Goal: Task Accomplishment & Management: Complete application form

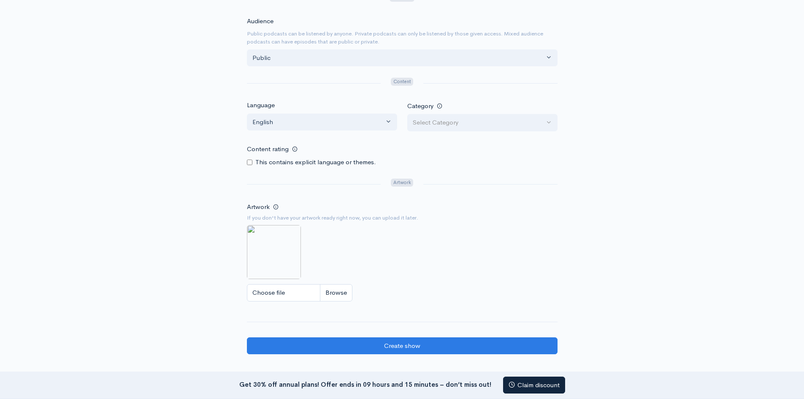
scroll to position [380, 0]
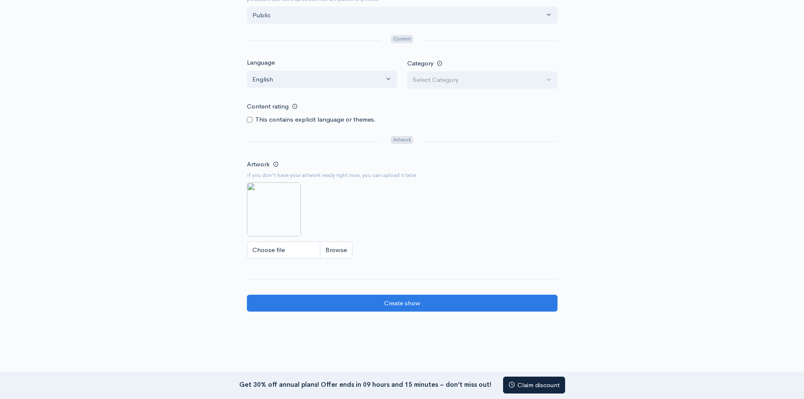
click at [281, 246] on input "Choose file" at bounding box center [299, 249] width 105 height 17
type input "C:\fakepath\a08796fe-8472-42c0-8dab-a8207b648f5b.png"
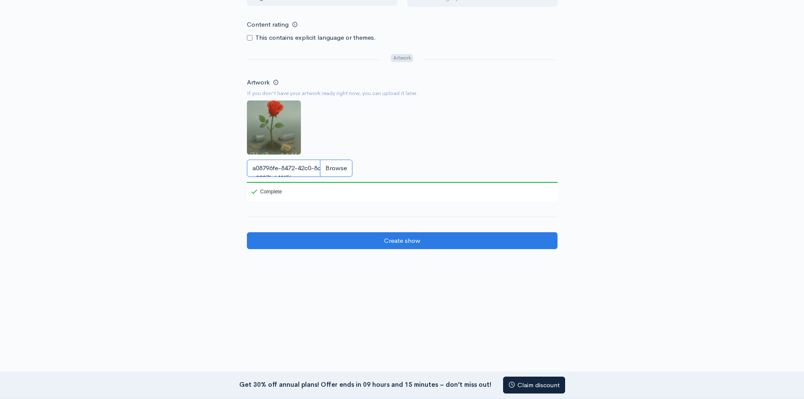
scroll to position [462, 0]
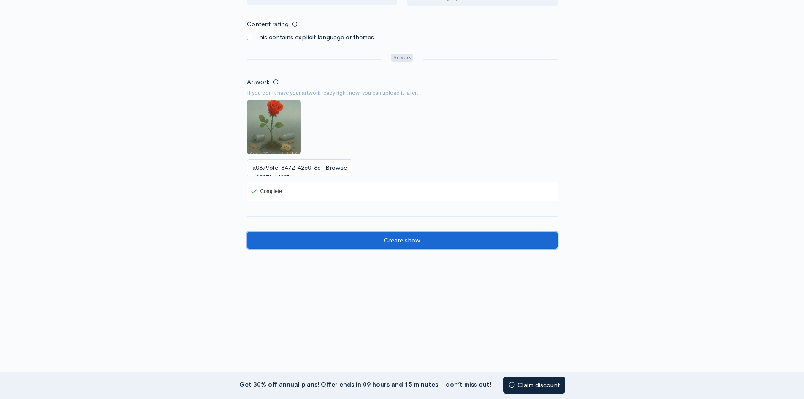
click at [393, 244] on input "Create show" at bounding box center [402, 240] width 311 height 17
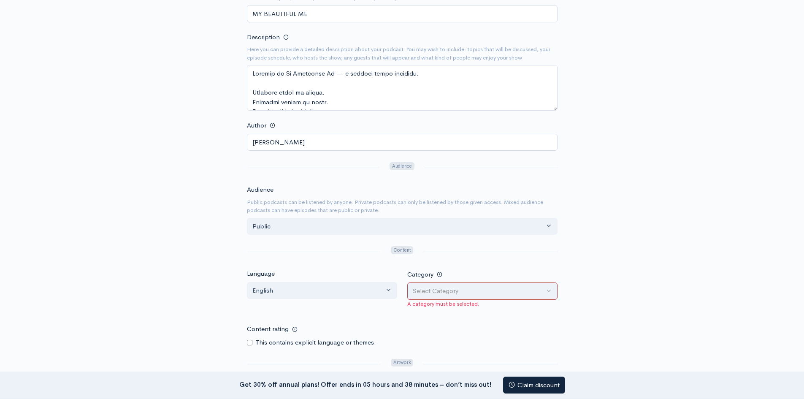
scroll to position [253, 0]
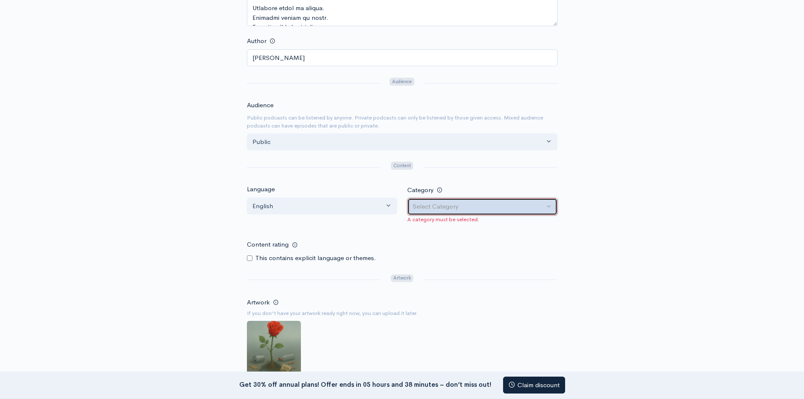
click at [465, 203] on div "Select Category" at bounding box center [479, 207] width 132 height 10
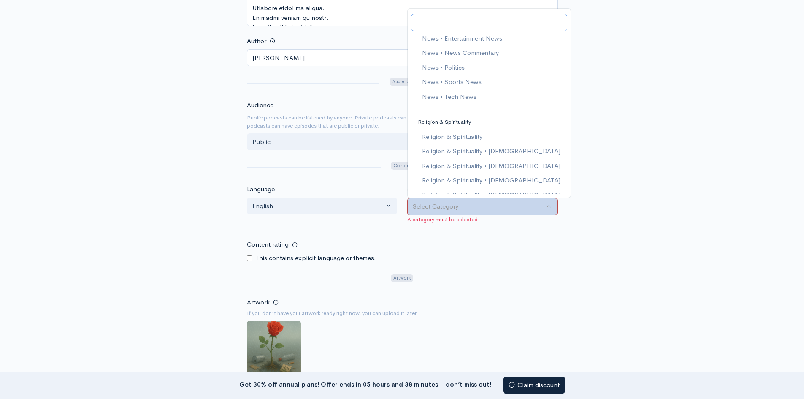
scroll to position [1182, 0]
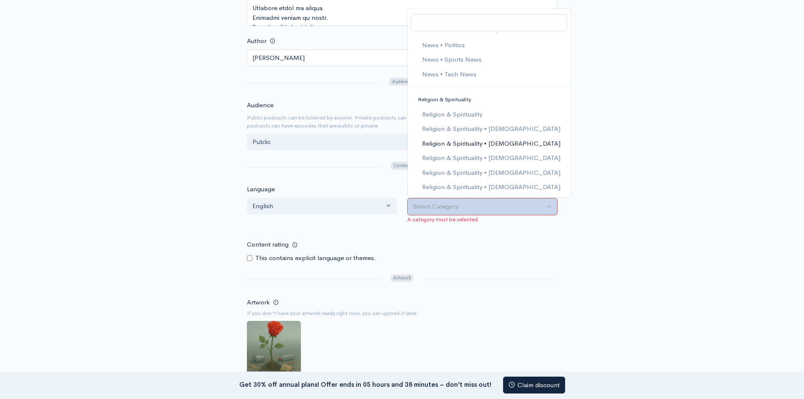
click at [514, 143] on span "Religion & Spirituality • [DEMOGRAPHIC_DATA]" at bounding box center [491, 144] width 138 height 10
select select "Religion & Spirituality > Christianity"
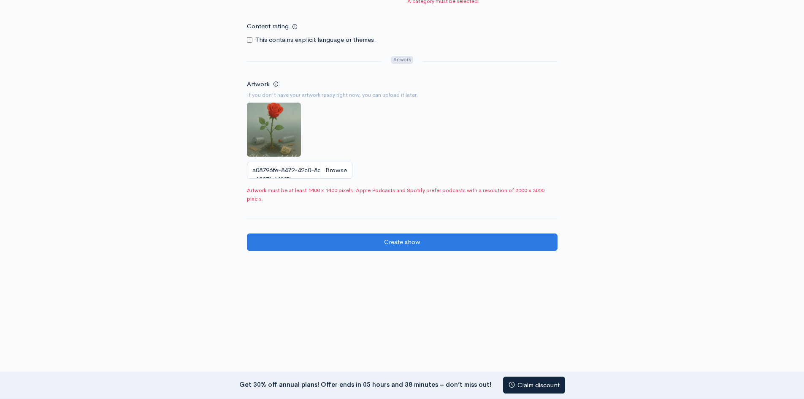
scroll to position [473, 0]
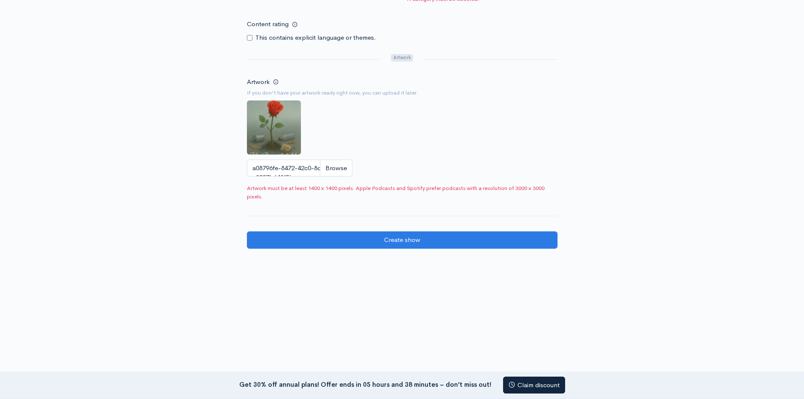
click at [291, 131] on img at bounding box center [274, 127] width 54 height 54
click at [300, 169] on input "a08796fe-8472-42c0-8dab-a8207b648f5b.png" at bounding box center [299, 168] width 105 height 17
click at [339, 170] on input "a08796fe-8472-42c0-8dab-a8207b648f5b.png" at bounding box center [299, 168] width 105 height 17
type input "C:\fakepath\a08796fe-8472-42c0-8dab-a8207b648f5b.png"
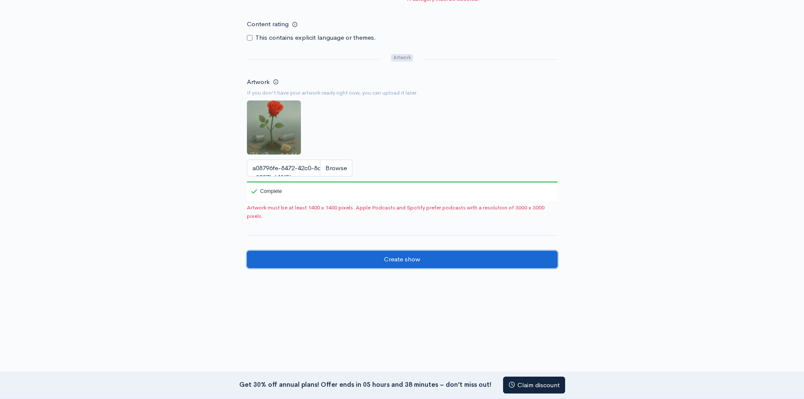
click at [406, 258] on input "Create show" at bounding box center [402, 259] width 311 height 17
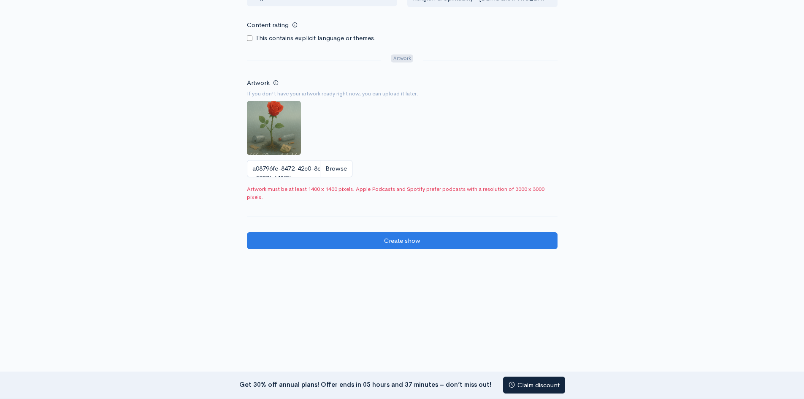
scroll to position [462, 0]
click at [316, 189] on span "Artwork must be at least 1400 x 1400 pixels. Apple Podcasts and Spotify prefer …" at bounding box center [402, 192] width 311 height 16
drag, startPoint x: 316, startPoint y: 189, endPoint x: 485, endPoint y: 121, distance: 182.7
click at [485, 121] on div "Artwork If you don't have your artwork ready right now, you can upload it later…" at bounding box center [402, 129] width 311 height 105
click at [335, 169] on input "a08796fe-8472-42c0-8dab-a8207b648f5b.png" at bounding box center [299, 168] width 105 height 17
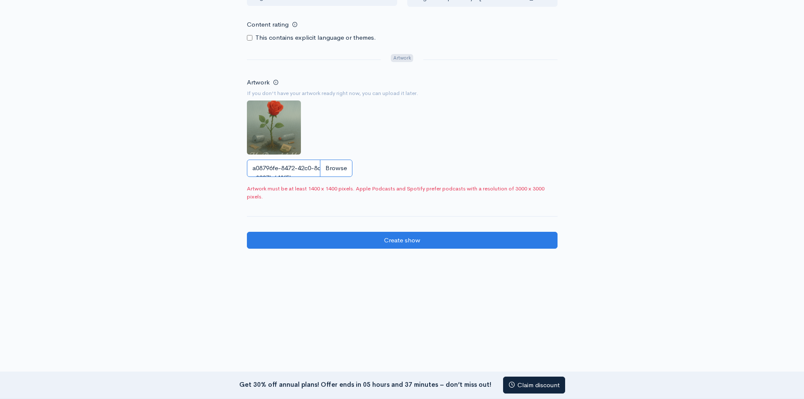
click at [306, 165] on input "a08796fe-8472-42c0-8dab-a8207b648f5b.png" at bounding box center [299, 168] width 105 height 17
click at [392, 93] on small "If you don't have your artwork ready right now, you can upload it later." at bounding box center [402, 93] width 311 height 8
drag, startPoint x: 392, startPoint y: 93, endPoint x: 369, endPoint y: 91, distance: 23.3
click at [369, 91] on small "If you don't have your artwork ready right now, you can upload it later." at bounding box center [402, 93] width 311 height 8
drag, startPoint x: 296, startPoint y: 168, endPoint x: 273, endPoint y: 122, distance: 51.3
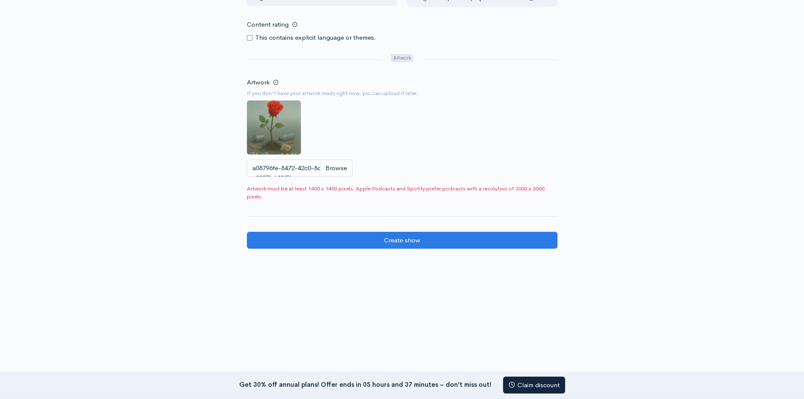
drag, startPoint x: 280, startPoint y: 129, endPoint x: 395, endPoint y: 123, distance: 115.4
click at [395, 123] on div "Artwork If you don't have your artwork ready right now, you can upload it later…" at bounding box center [402, 129] width 311 height 105
click at [282, 171] on input "a08796fe-8472-42c0-8dab-a8207b648f5b.png" at bounding box center [299, 168] width 105 height 17
click at [275, 79] on span at bounding box center [275, 81] width 5 height 5
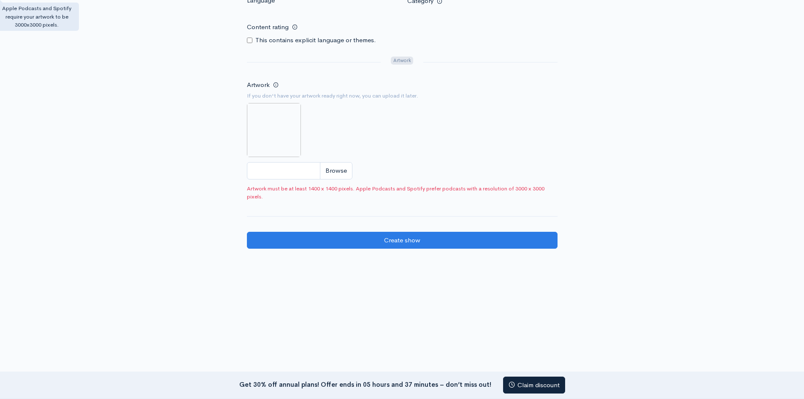
scroll to position [425, 0]
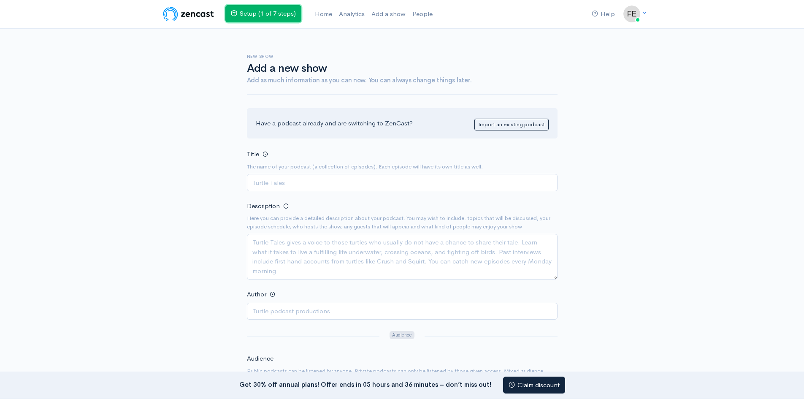
click at [264, 6] on link "Setup (1 of 7 steps)" at bounding box center [263, 13] width 76 height 17
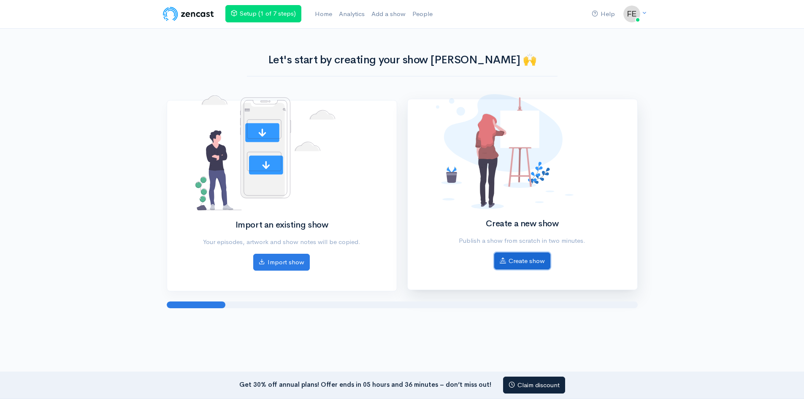
click at [531, 262] on link "Create show" at bounding box center [522, 260] width 56 height 17
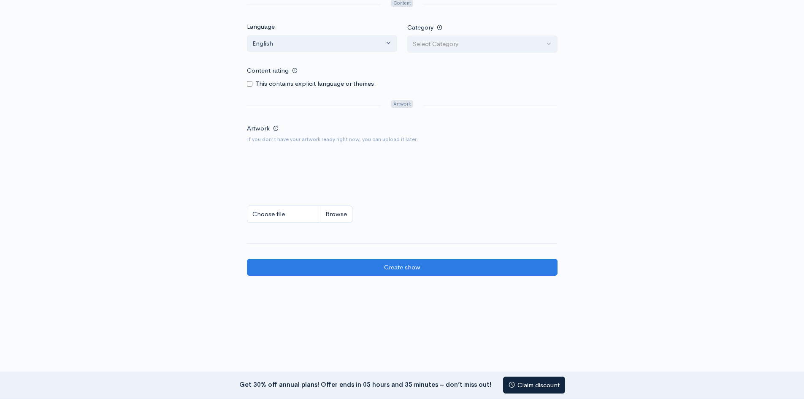
scroll to position [443, 0]
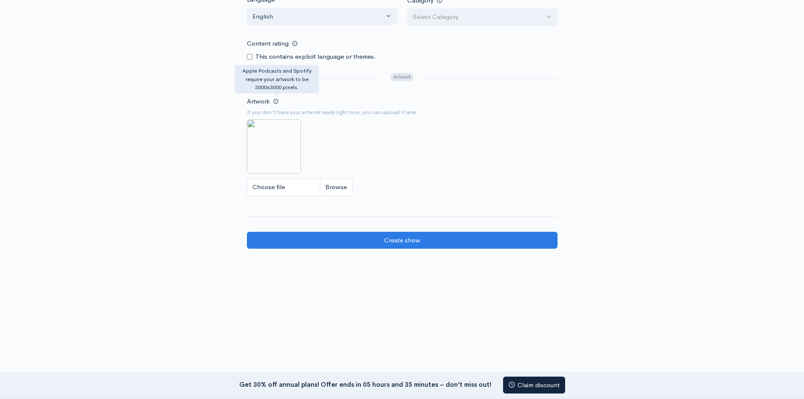
drag, startPoint x: 277, startPoint y: 100, endPoint x: 268, endPoint y: 153, distance: 53.6
click at [268, 153] on img at bounding box center [274, 146] width 54 height 54
click at [253, 122] on img at bounding box center [274, 146] width 54 height 54
click at [279, 192] on input "Choose file" at bounding box center [299, 187] width 105 height 17
type input "C:\fakepath\a08796fe-8472-42c0-8dab-a8207b648f5b.png"
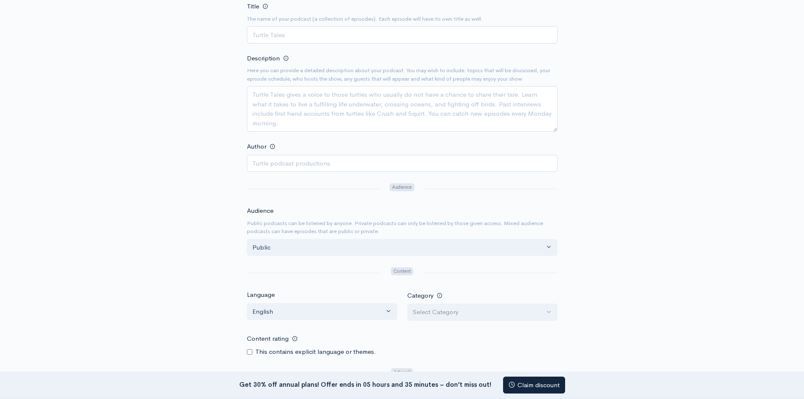
scroll to position [147, 0]
click at [469, 312] on div "Select Category" at bounding box center [479, 313] width 132 height 10
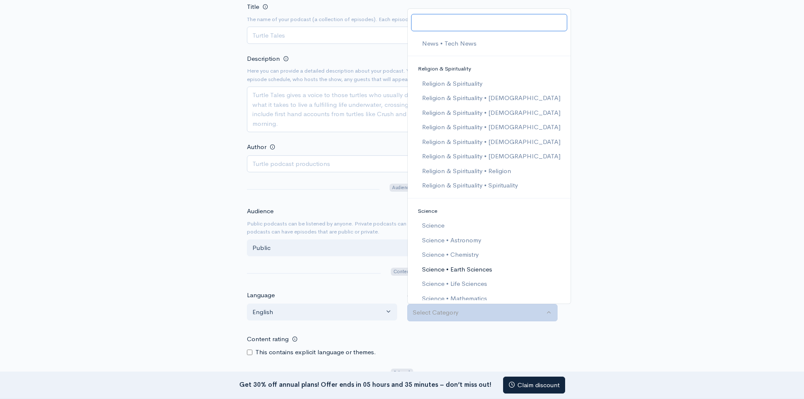
scroll to position [1208, 0]
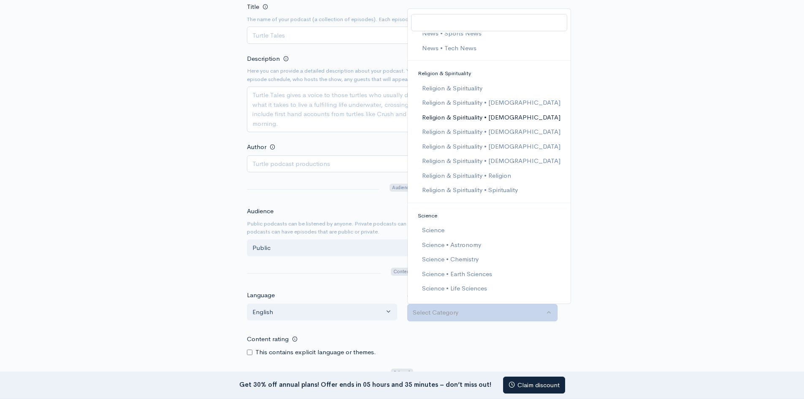
click at [503, 115] on span "Religion & Spirituality • [DEMOGRAPHIC_DATA]" at bounding box center [491, 118] width 138 height 10
select select "Religion & Spirituality > Christianity"
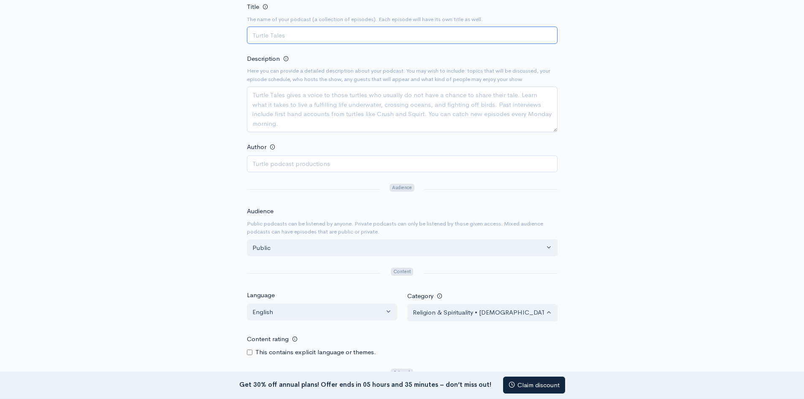
click at [288, 35] on input "Title" at bounding box center [402, 35] width 311 height 17
type input "MY BEAUTIFUL ME"
click at [261, 97] on textarea "Description" at bounding box center [402, 110] width 311 height 46
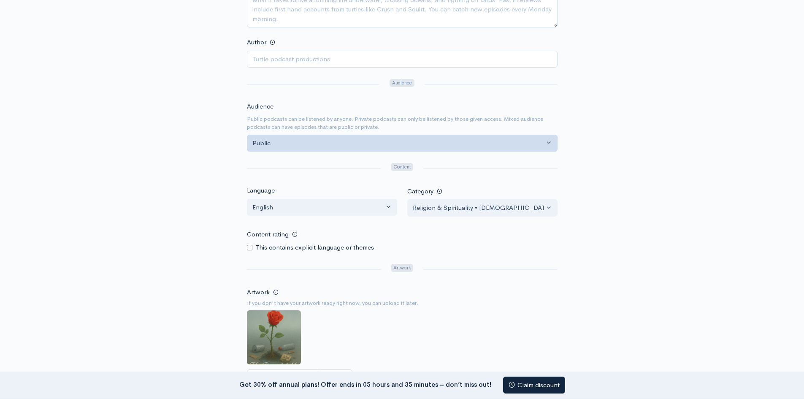
scroll to position [274, 0]
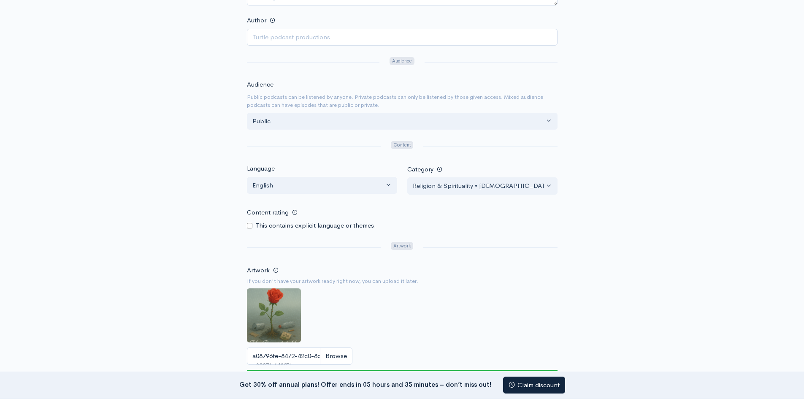
drag, startPoint x: 274, startPoint y: 303, endPoint x: 326, endPoint y: 271, distance: 60.8
click at [326, 271] on div "Artwork If you don't have your artwork ready right now, you can upload it later…" at bounding box center [402, 327] width 311 height 124
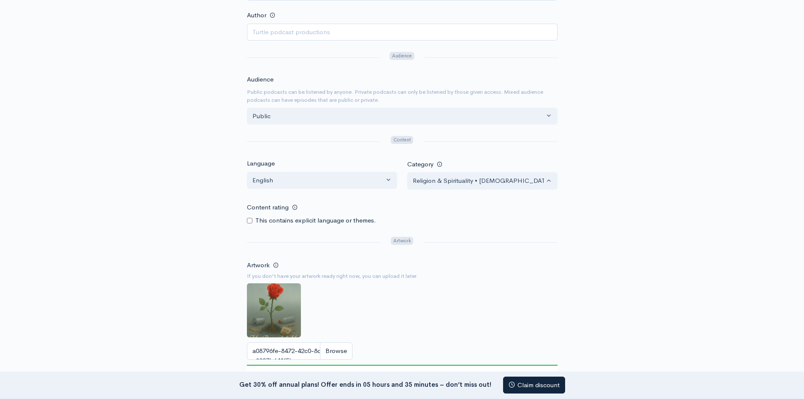
scroll to position [316, 0]
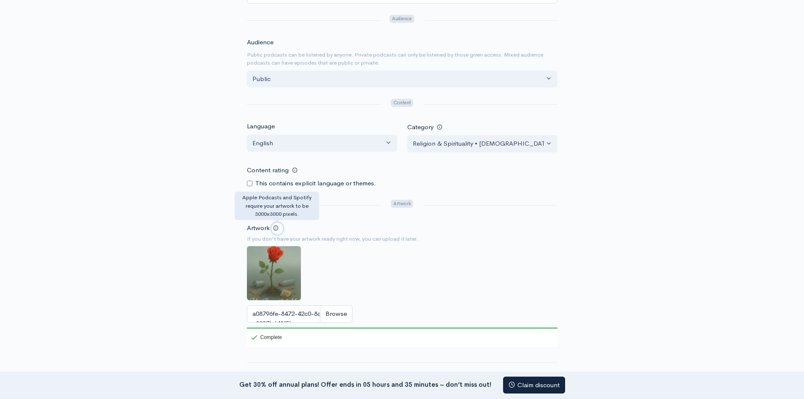
click at [276, 228] on span at bounding box center [275, 227] width 5 height 5
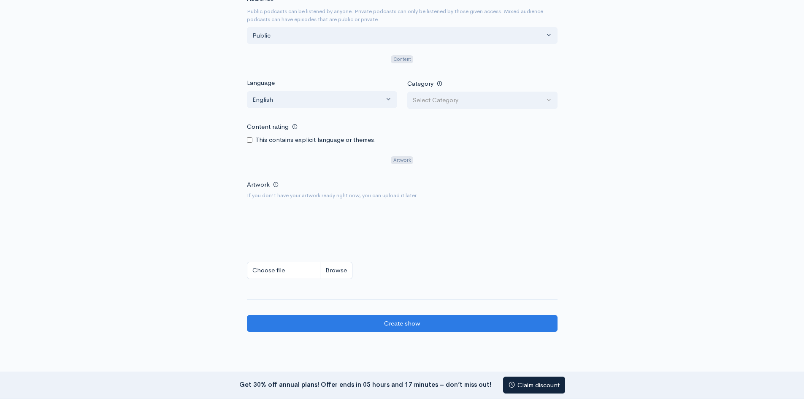
scroll to position [380, 0]
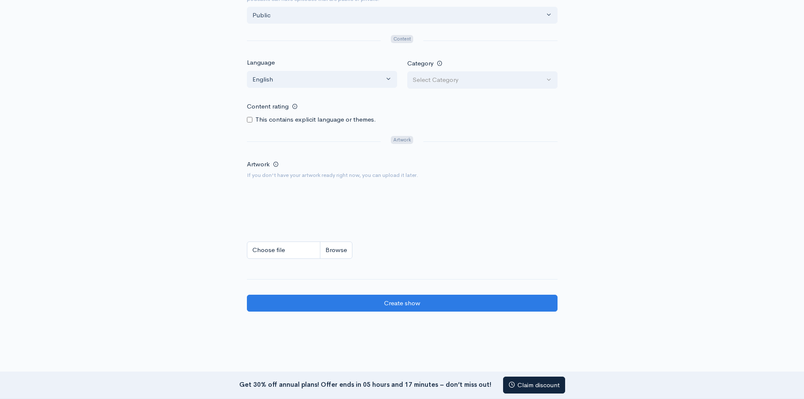
click at [271, 196] on img at bounding box center [274, 209] width 54 height 54
click at [279, 248] on input "Choose file" at bounding box center [299, 249] width 105 height 17
type input "C:\fakepath\my_beautiful_me_podcast_cover_original 1.jpg"
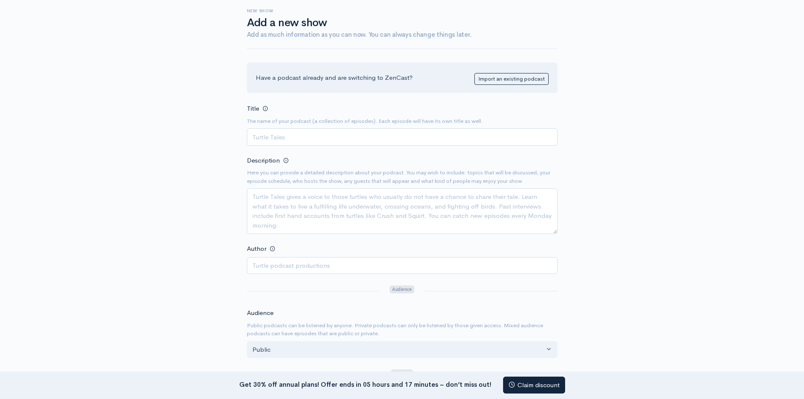
scroll to position [42, 0]
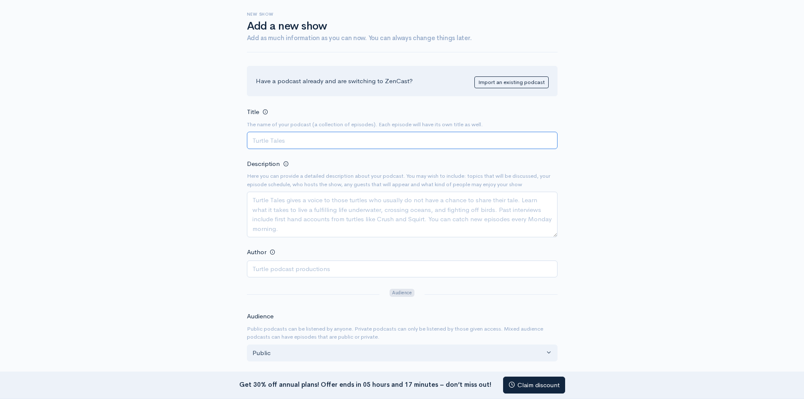
click at [281, 143] on input "Title" at bounding box center [402, 140] width 311 height 17
type input "MY BEAUTIFUL ME"
click at [254, 198] on textarea "Description" at bounding box center [402, 215] width 311 height 46
paste textarea "Welcome to My Beautiful Me — a podcast about becoming. Becoming whole in spirit…"
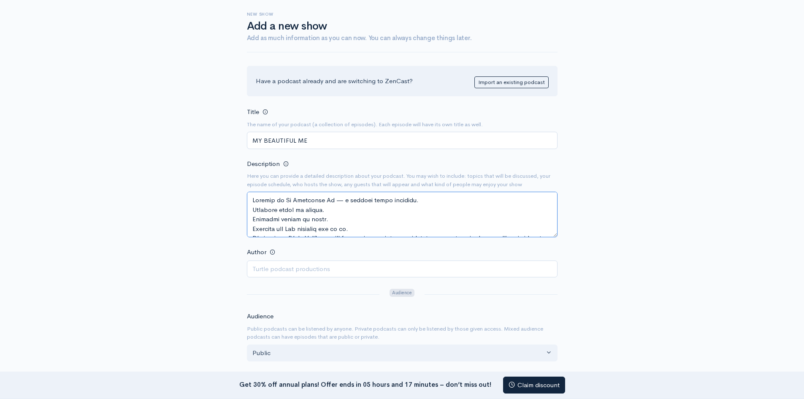
scroll to position [300, 0]
type textarea "Welcome to My Beautiful Me — a podcast about becoming. Becoming whole in spirit…"
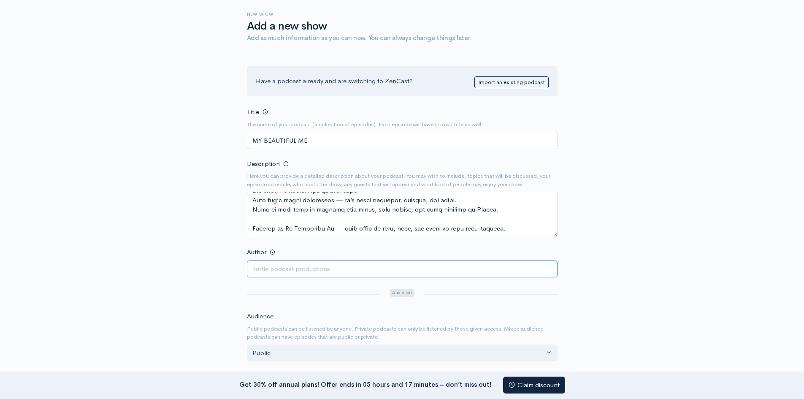
click at [268, 269] on input "Author" at bounding box center [402, 268] width 311 height 17
type input "b"
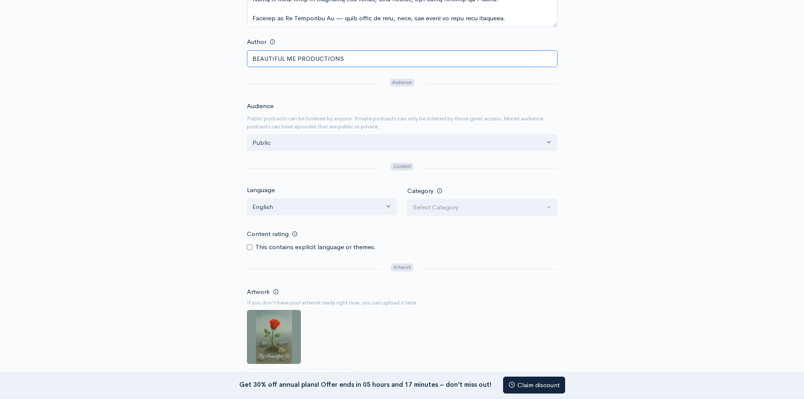
scroll to position [253, 0]
type input "BEAUTIFUL ME PRODUCTIONS"
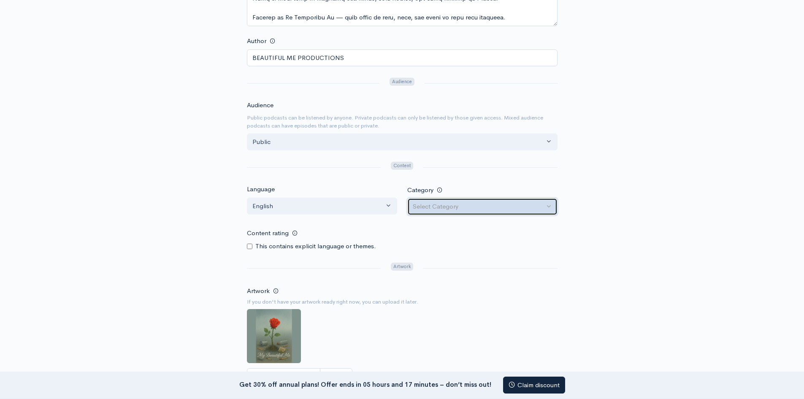
click at [457, 207] on div "Select Category" at bounding box center [479, 207] width 132 height 10
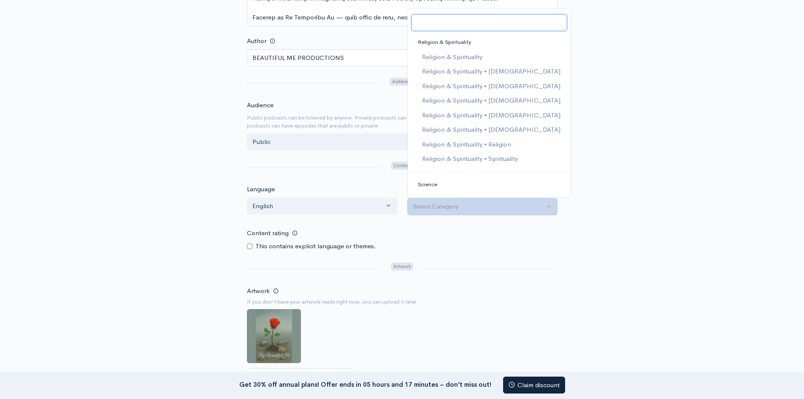
scroll to position [1224, 0]
click at [521, 103] on span "Religion & Spirituality • [DEMOGRAPHIC_DATA]" at bounding box center [491, 102] width 138 height 10
select select "Religion & Spirituality > Christianity"
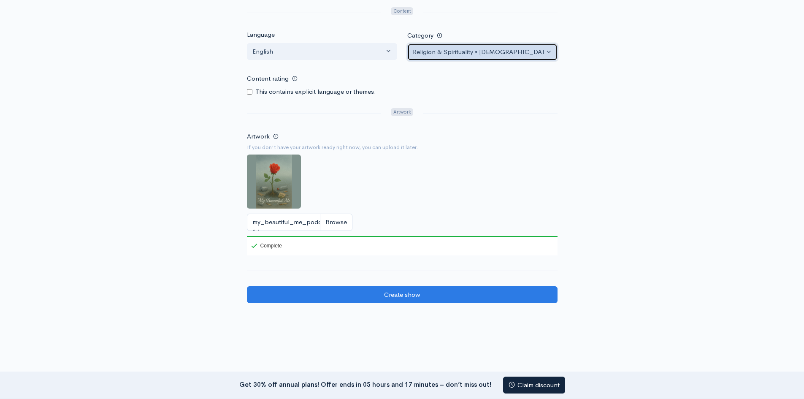
scroll to position [422, 0]
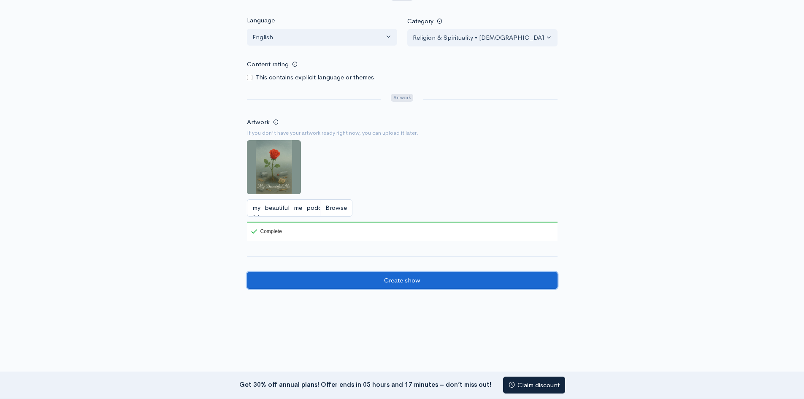
click at [399, 280] on input "Create show" at bounding box center [402, 280] width 311 height 17
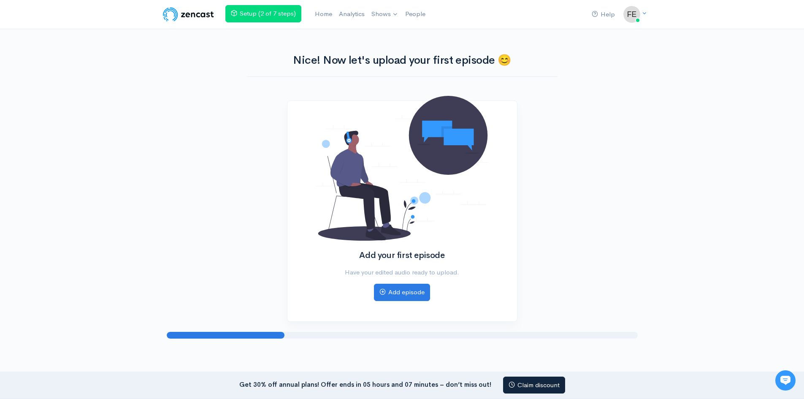
click at [201, 15] on img at bounding box center [189, 14] width 54 height 17
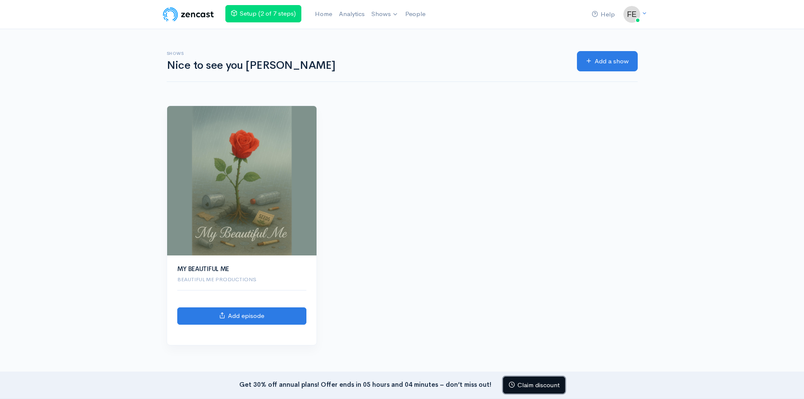
click at [511, 384] on link "Claim discount" at bounding box center [534, 384] width 62 height 17
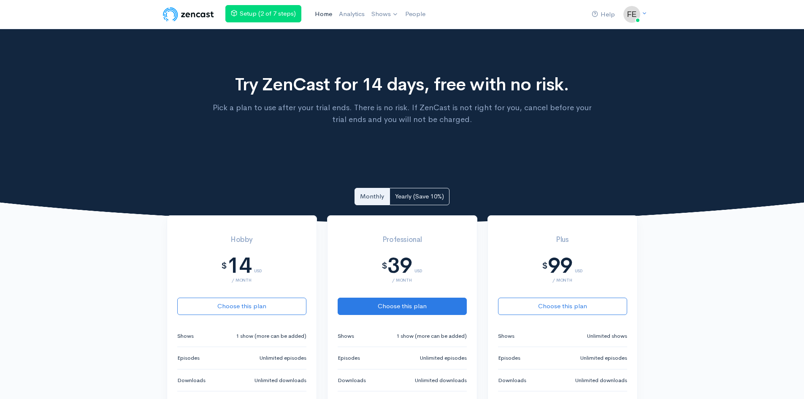
click at [319, 14] on link "Home" at bounding box center [323, 14] width 24 height 18
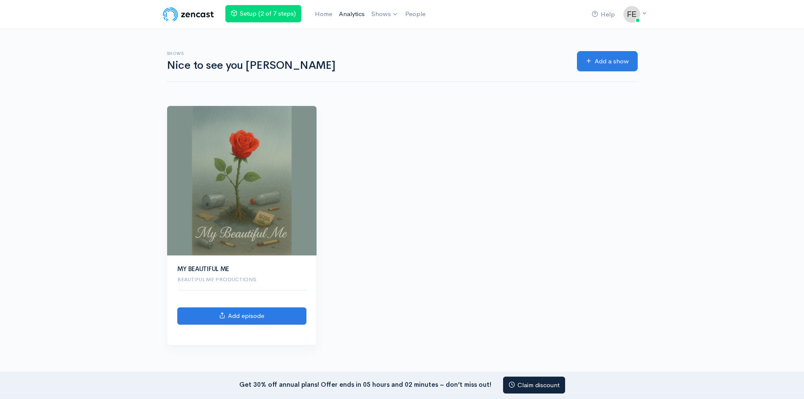
click at [356, 18] on link "Analytics" at bounding box center [351, 14] width 32 height 18
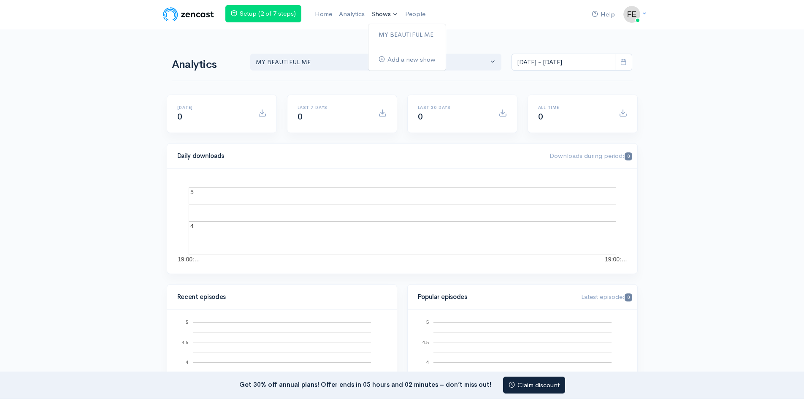
click at [385, 9] on link "Shows" at bounding box center [385, 14] width 34 height 19
click at [418, 13] on link "People" at bounding box center [415, 14] width 27 height 18
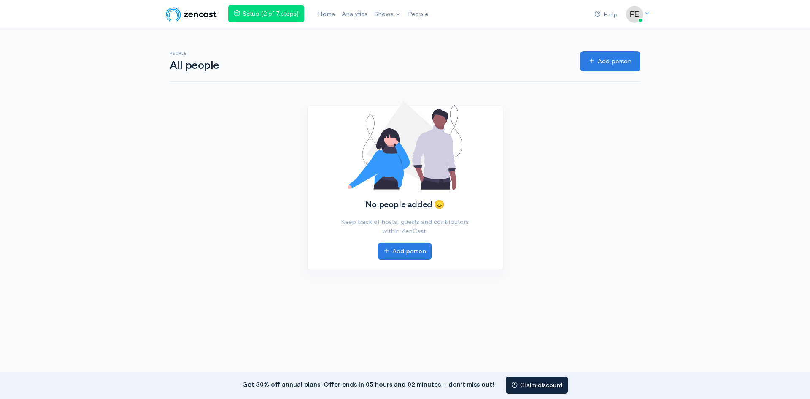
click at [443, 55] on h6 "People" at bounding box center [370, 53] width 400 height 5
